Goal: Task Accomplishment & Management: Manage account settings

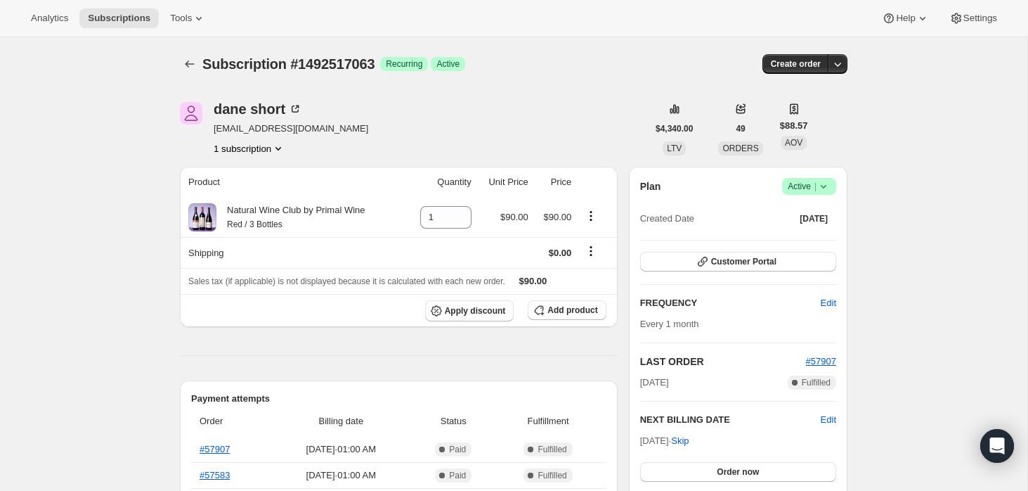
click at [824, 183] on icon at bounding box center [824, 186] width 14 height 14
click at [796, 233] on span "Cancel subscription" at bounding box center [804, 238] width 79 height 11
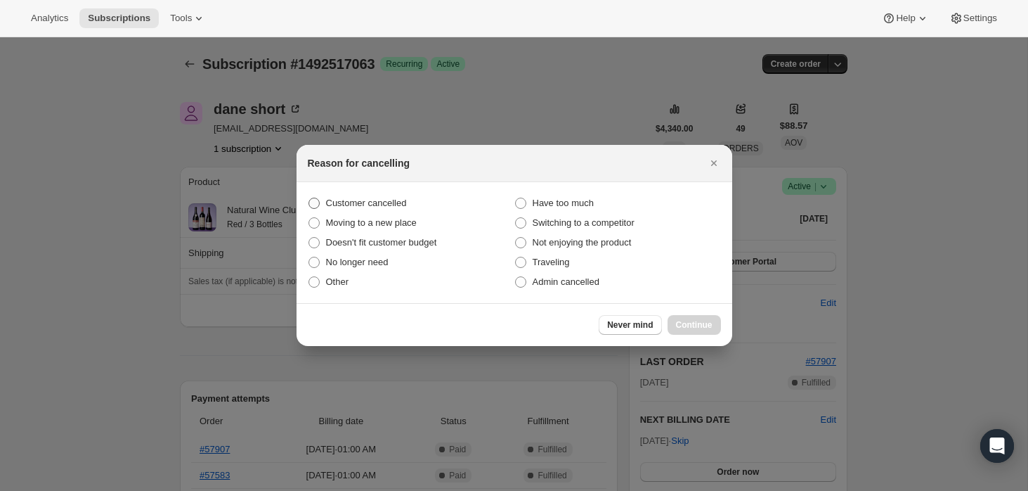
click at [329, 202] on span "Customer cancelled" at bounding box center [366, 202] width 81 height 11
click at [309, 198] on input "Customer cancelled" at bounding box center [309, 197] width 1 height 1
radio input "true"
click at [695, 320] on span "Continue" at bounding box center [694, 324] width 37 height 11
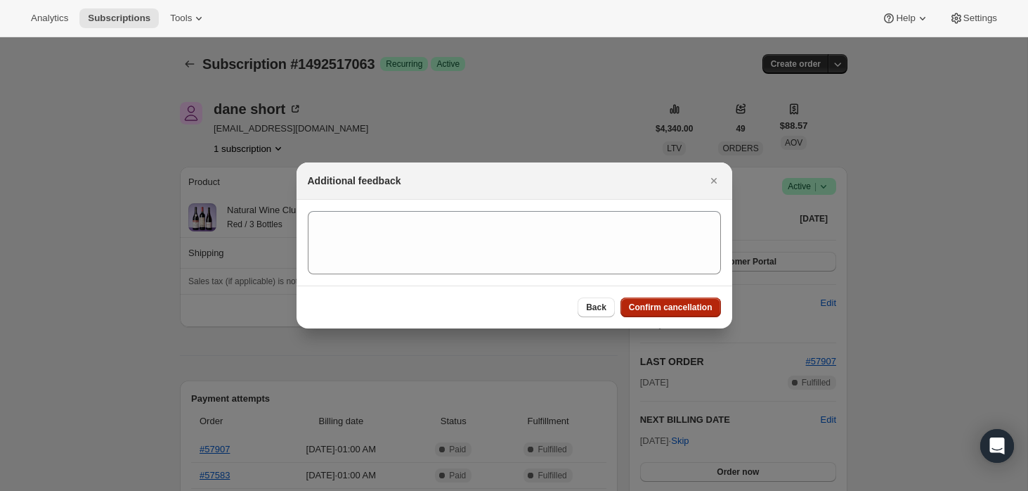
click at [681, 309] on span "Confirm cancellation" at bounding box center [671, 306] width 84 height 11
